Goal: Check status: Check status

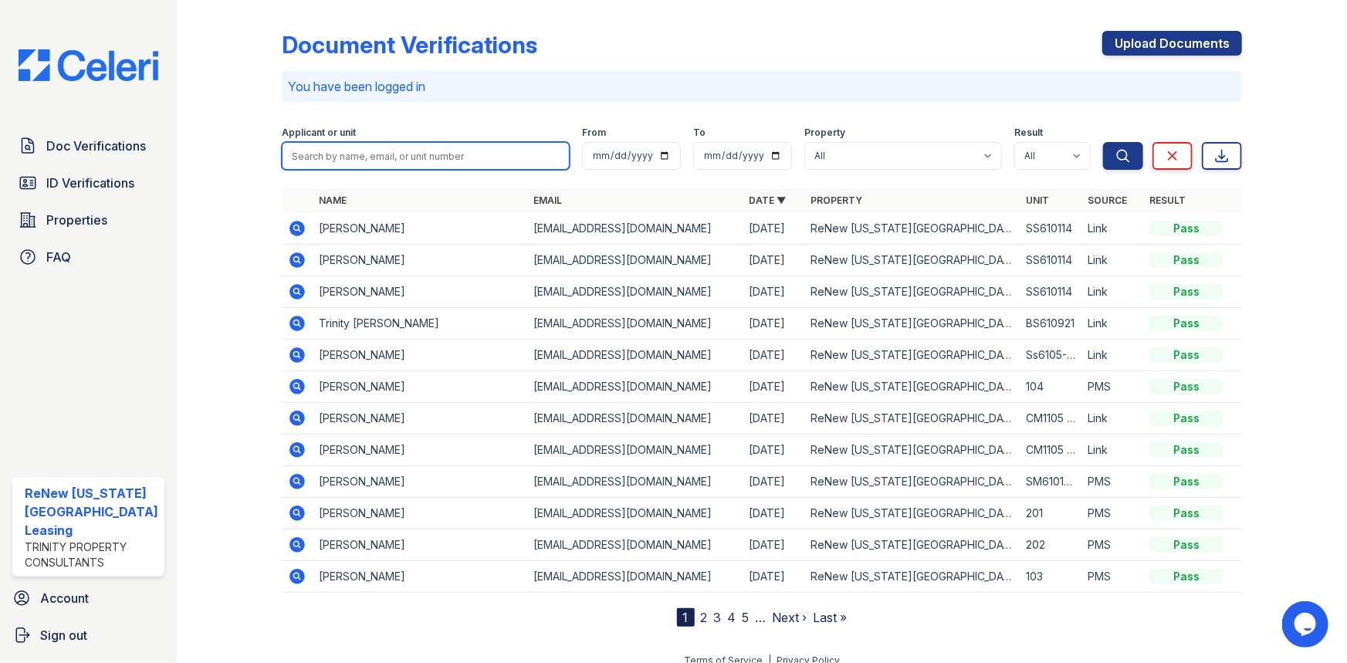
click at [339, 157] on input "search" at bounding box center [426, 156] width 289 height 28
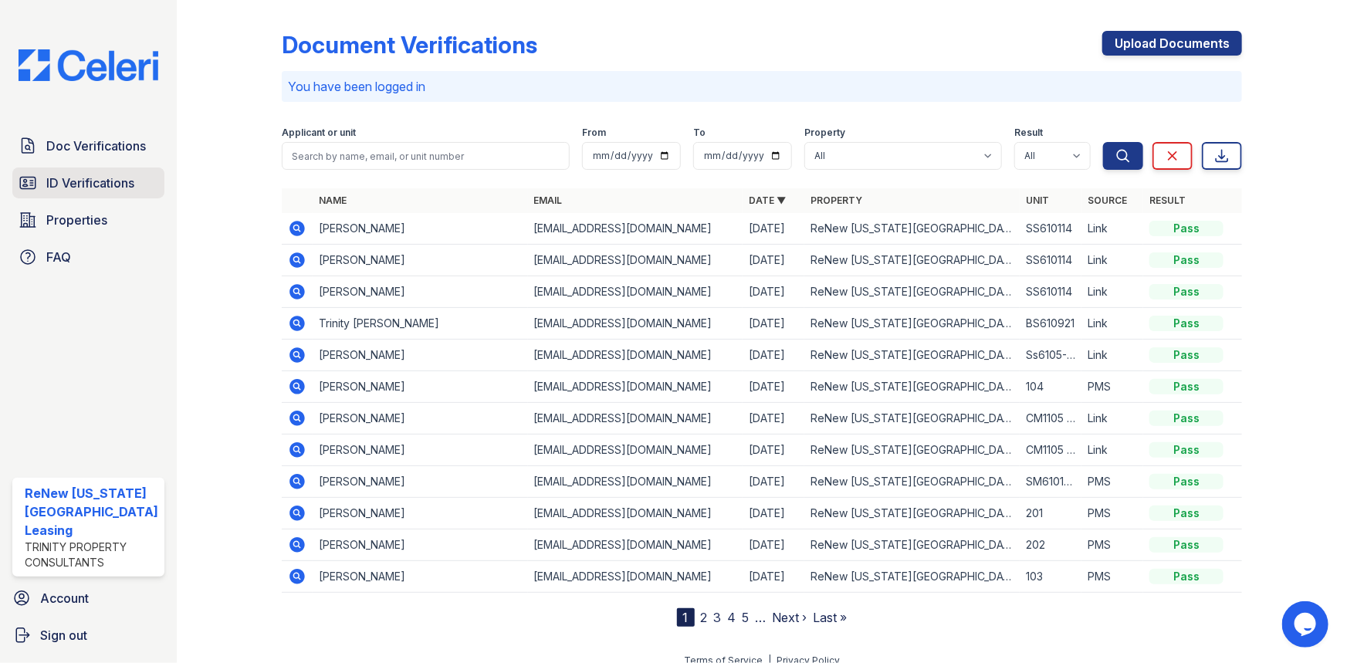
click at [134, 175] on span "ID Verifications" at bounding box center [90, 183] width 88 height 19
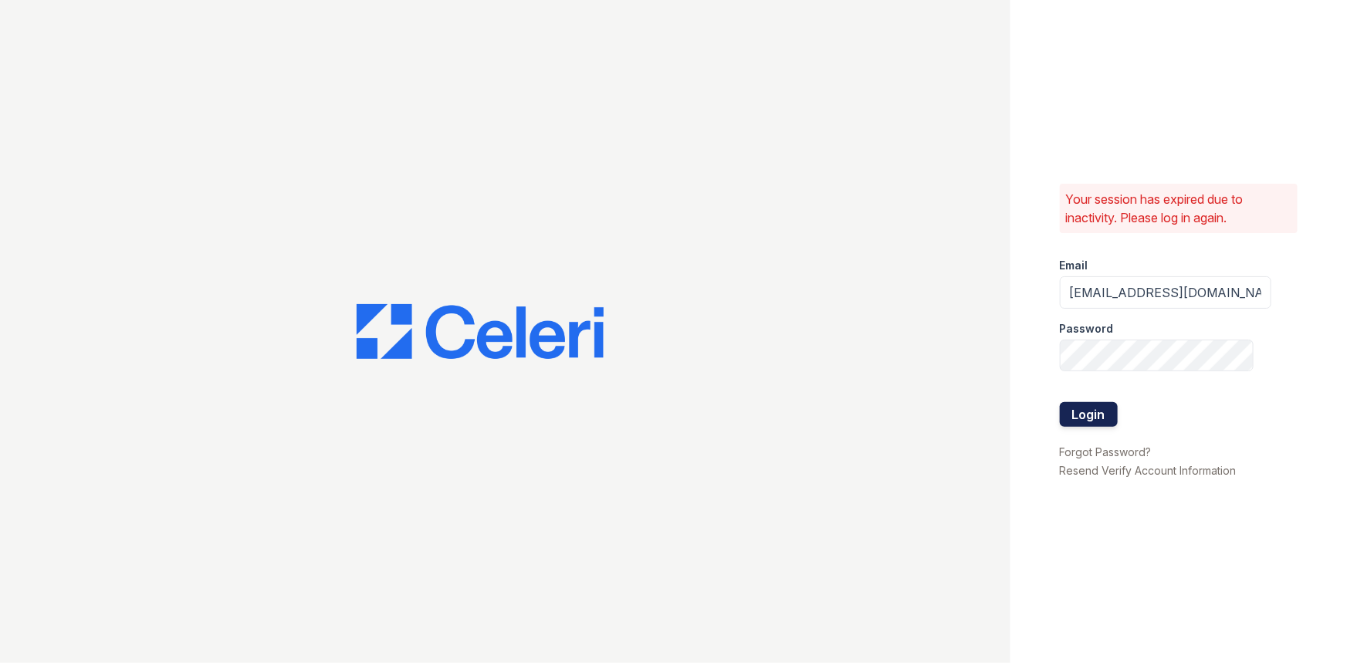
click at [1076, 417] on button "Login" at bounding box center [1089, 414] width 58 height 25
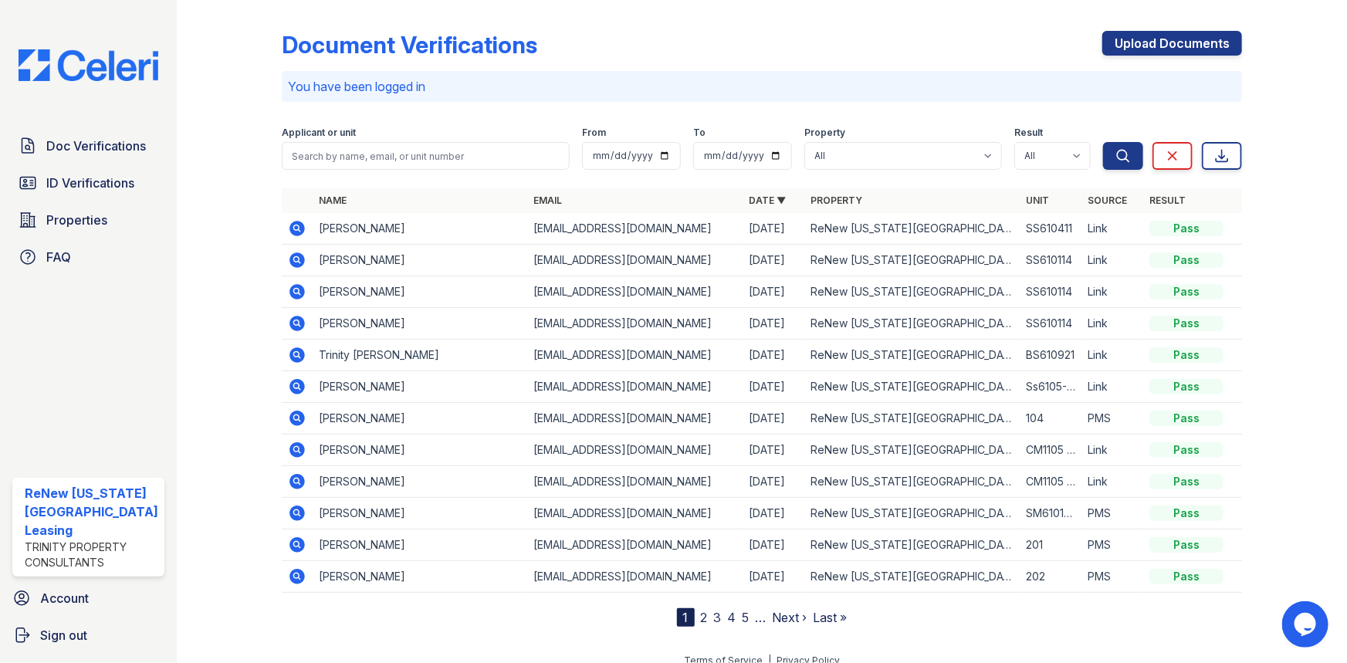
click at [299, 221] on icon at bounding box center [297, 228] width 19 height 19
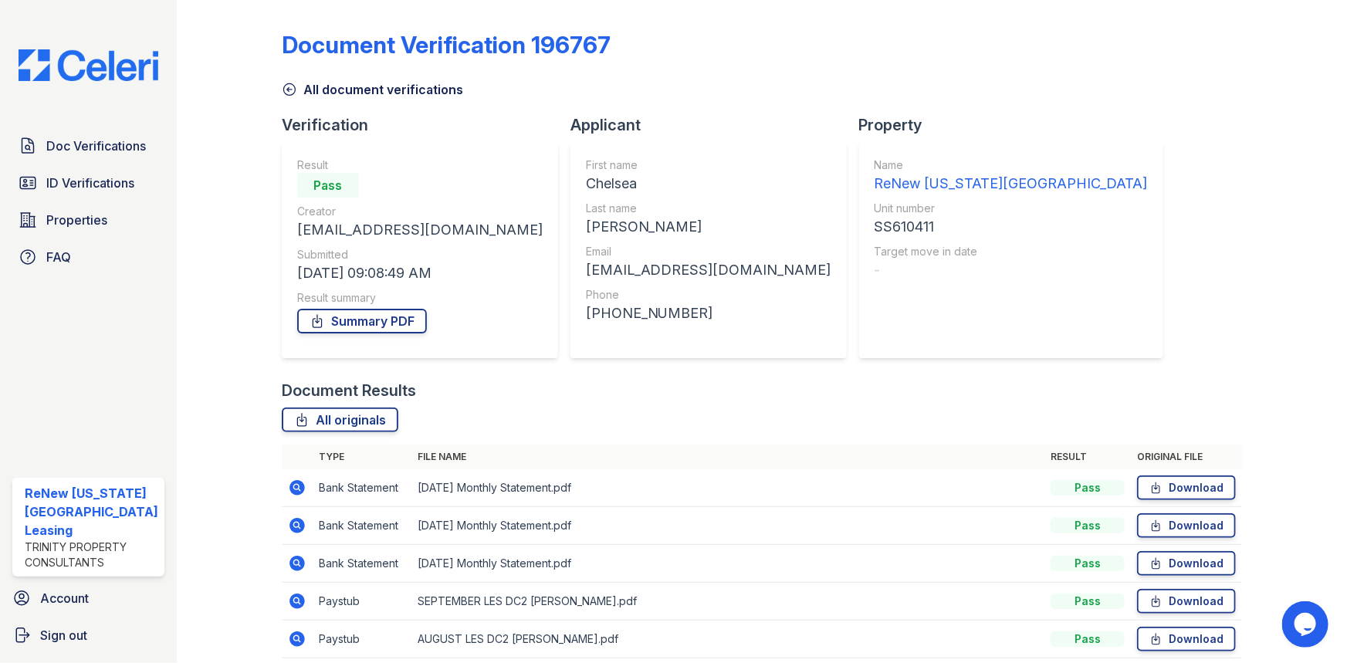
scroll to position [62, 0]
